Goal: Navigation & Orientation: Go to known website

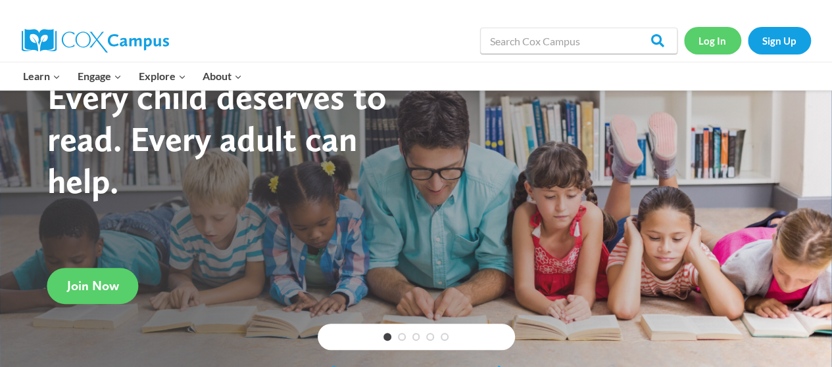
click at [705, 43] on link "Log In" at bounding box center [712, 40] width 57 height 27
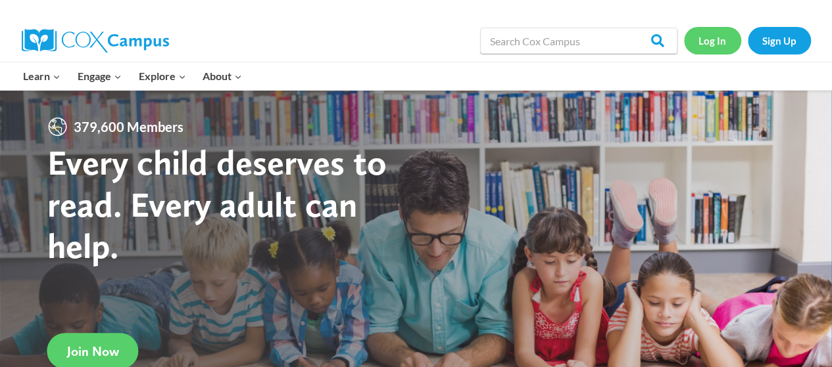
click at [714, 46] on link "Log In" at bounding box center [712, 40] width 57 height 27
